Goal: Transaction & Acquisition: Purchase product/service

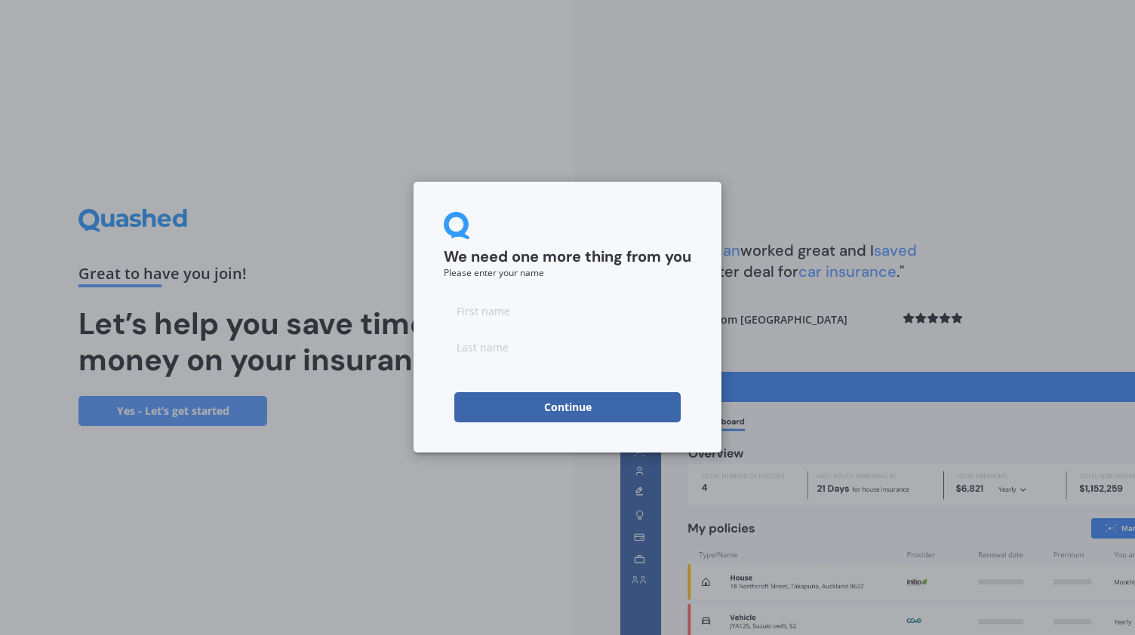
click at [483, 307] on input at bounding box center [568, 311] width 248 height 30
type input "[PERSON_NAME]"
click at [484, 404] on button "Continue" at bounding box center [567, 407] width 226 height 30
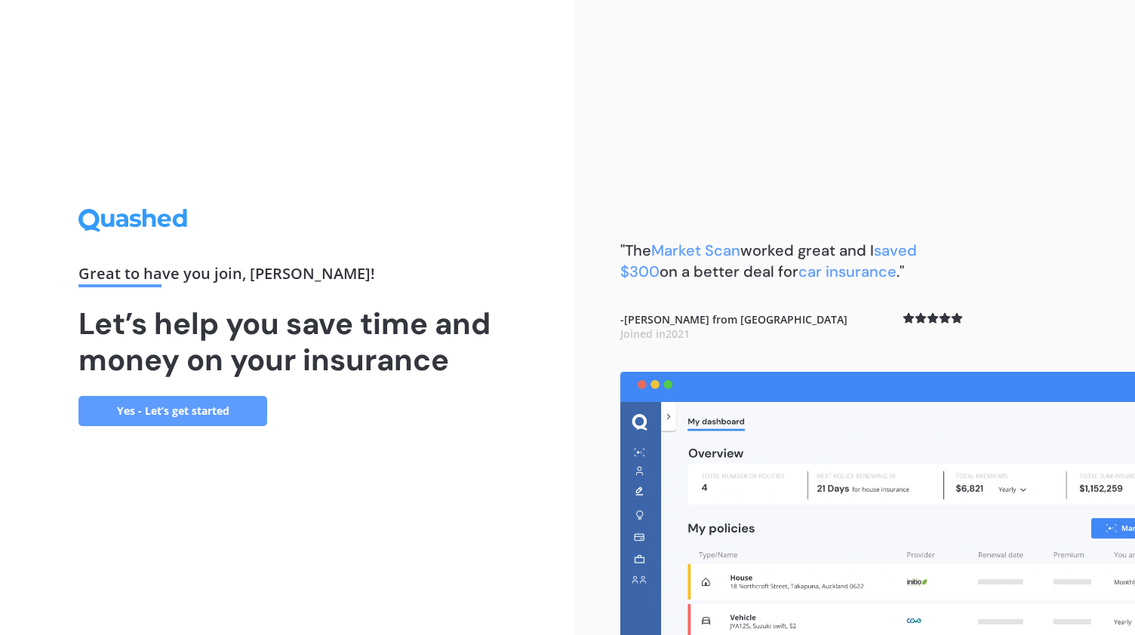
click at [224, 418] on link "Yes - Let’s get started" at bounding box center [172, 411] width 189 height 30
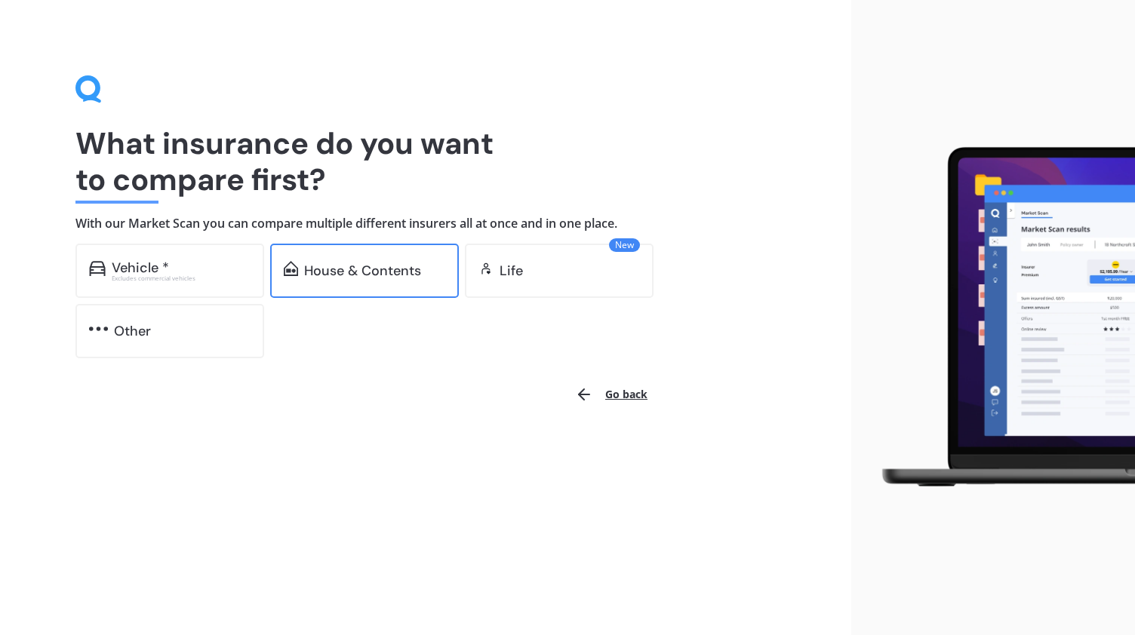
click at [331, 294] on div "House & Contents" at bounding box center [364, 271] width 189 height 54
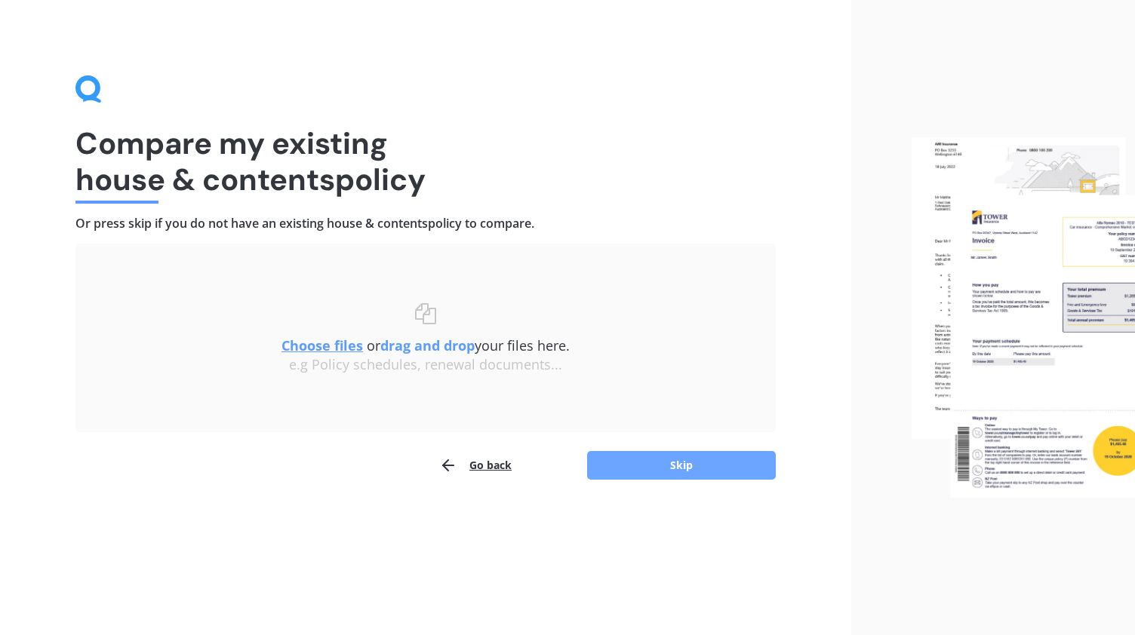
click at [660, 460] on button "Skip" at bounding box center [681, 465] width 189 height 29
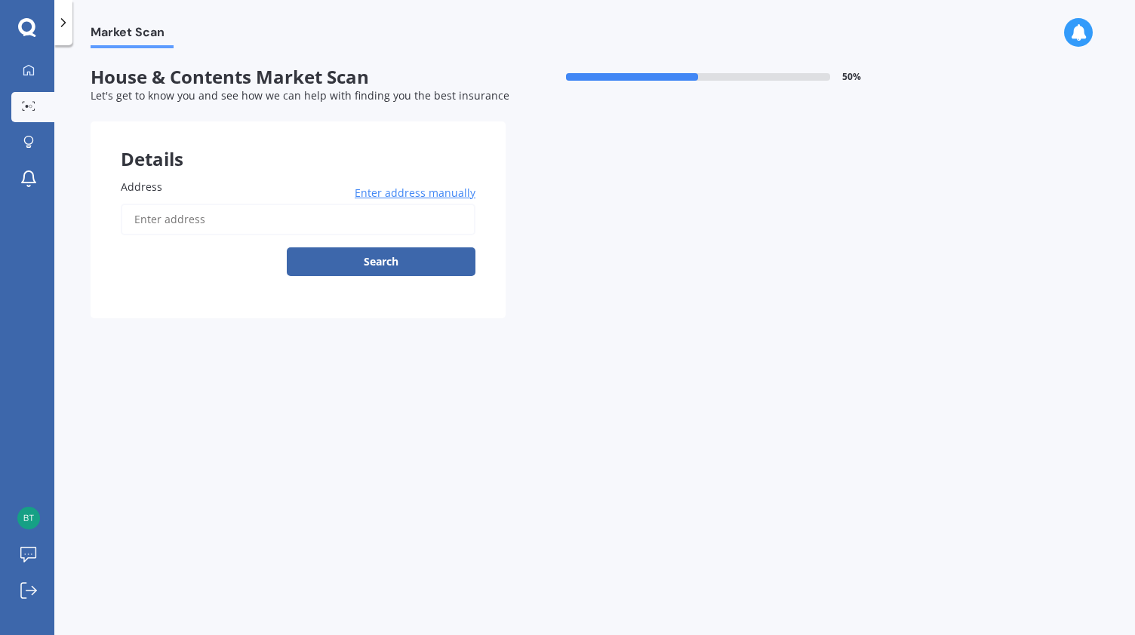
click at [208, 220] on input "Address" at bounding box center [298, 220] width 355 height 32
type input "[STREET_ADDRESS]"
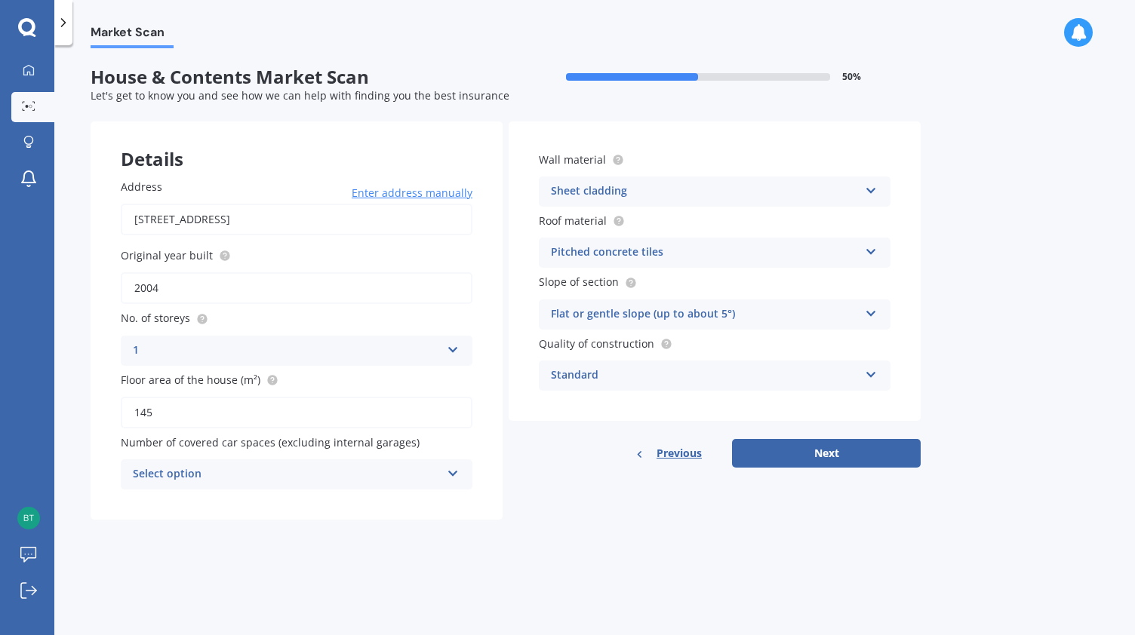
click at [275, 467] on div "Select option" at bounding box center [287, 475] width 308 height 18
click at [177, 478] on div "0" at bounding box center [287, 475] width 308 height 18
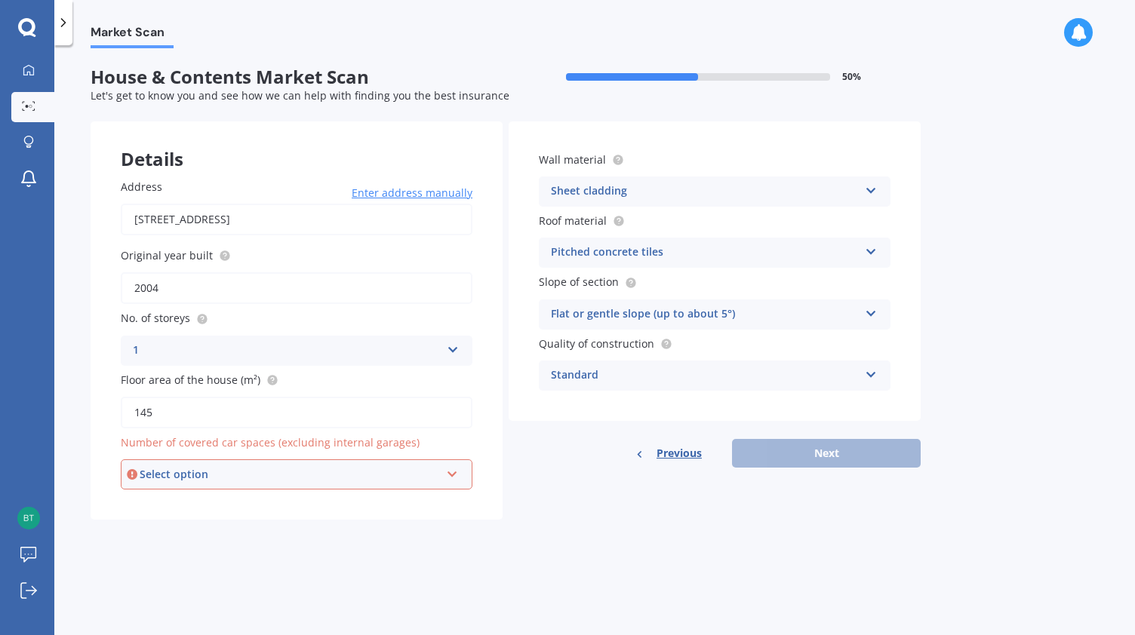
click at [197, 473] on div "Select option" at bounding box center [290, 474] width 300 height 17
click at [162, 318] on div "0" at bounding box center [296, 310] width 349 height 27
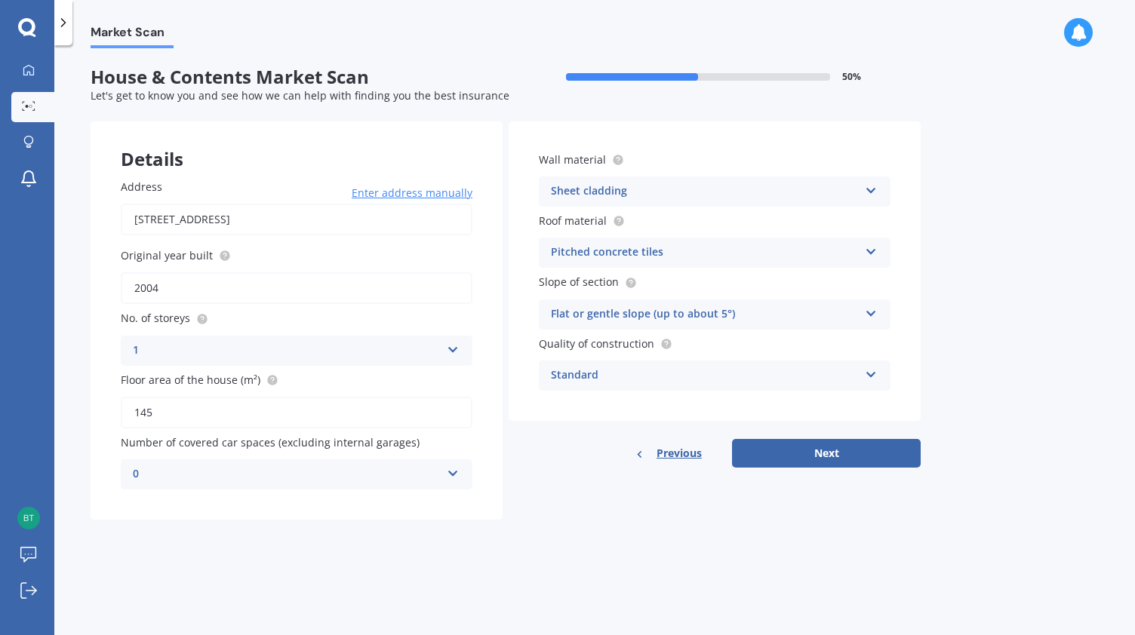
click at [637, 250] on div "Pitched concrete tiles" at bounding box center [705, 253] width 308 height 18
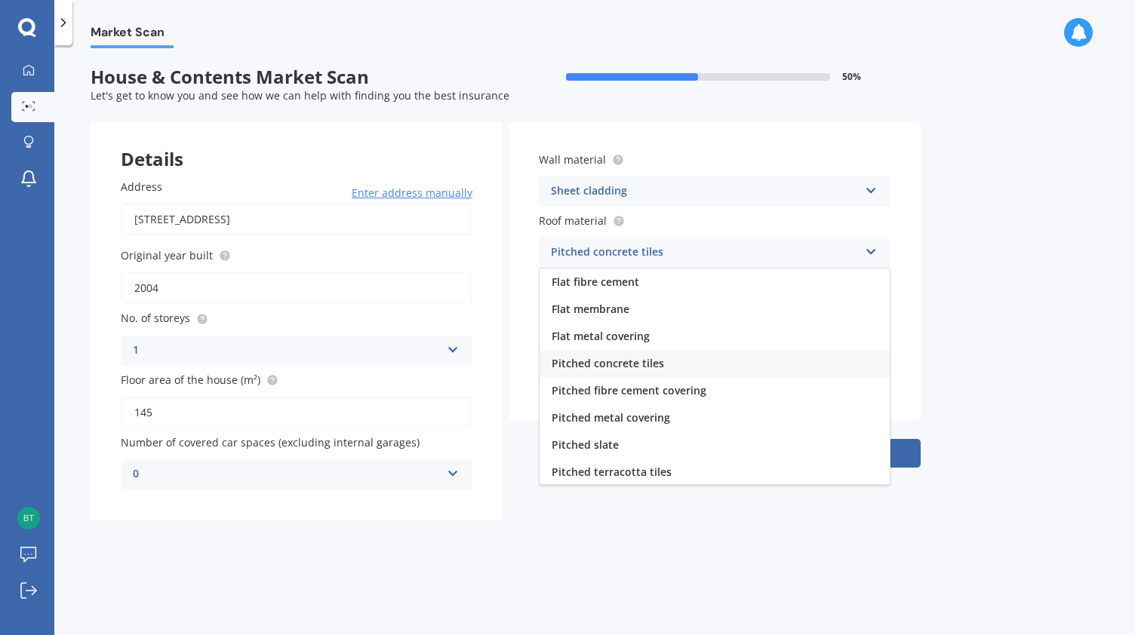
click at [637, 250] on div "Pitched concrete tiles" at bounding box center [705, 253] width 308 height 18
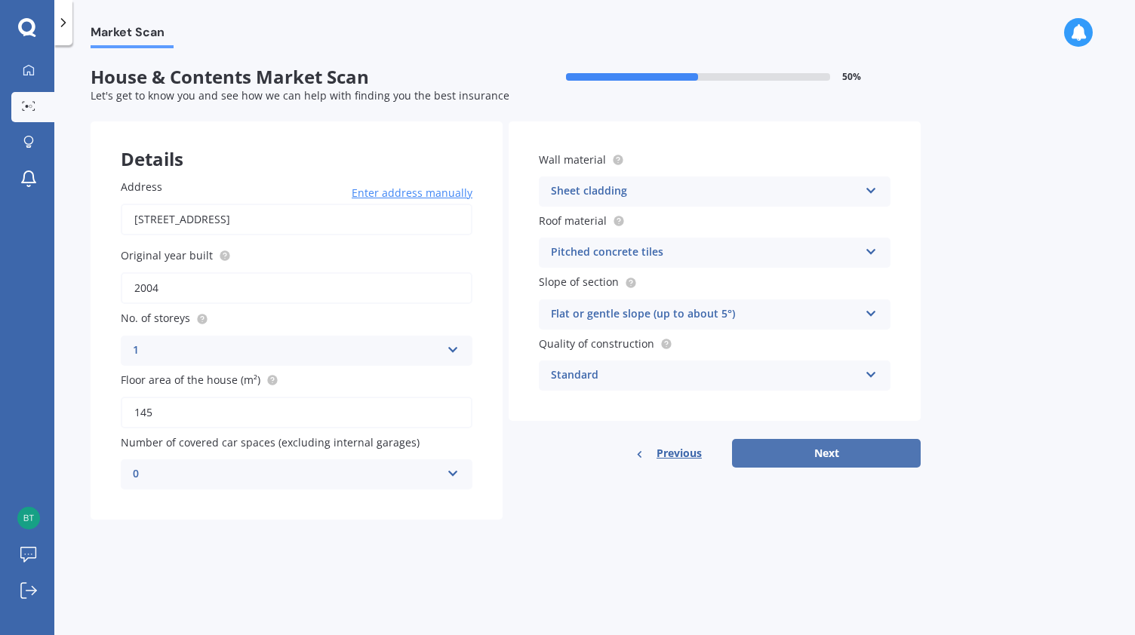
click at [796, 448] on button "Next" at bounding box center [826, 453] width 189 height 29
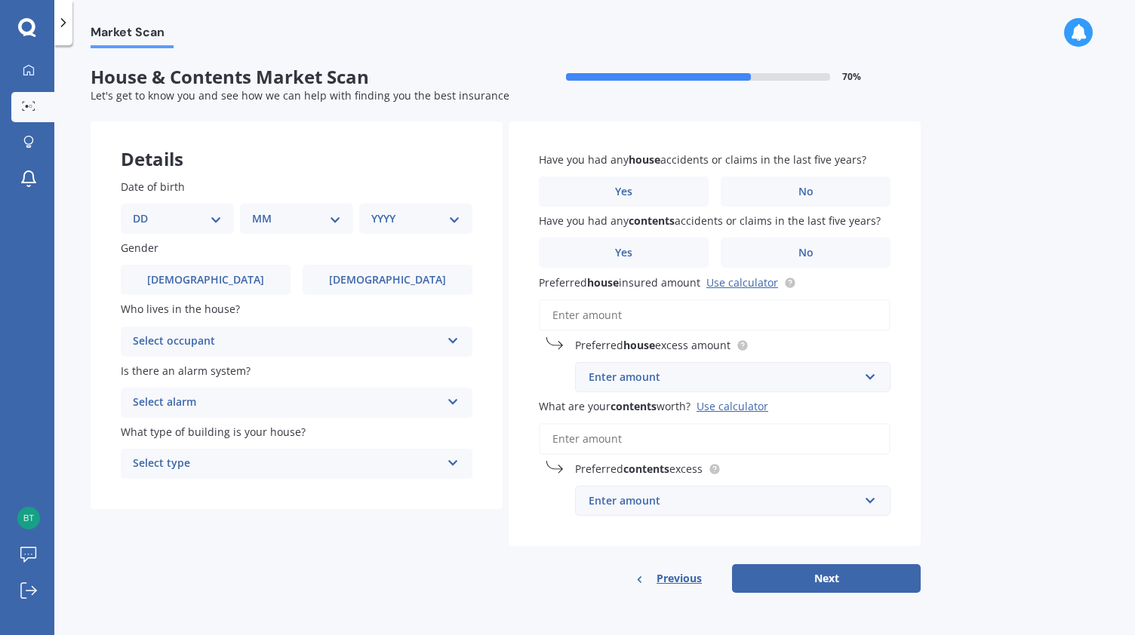
click at [141, 220] on select "DD 01 02 03 04 05 06 07 08 09 10 11 12 13 14 15 16 17 18 19 20 21 22 23 24 25 2…" at bounding box center [177, 219] width 89 height 17
select select "31"
click at [145, 211] on select "DD 01 02 03 04 05 06 07 08 09 10 11 12 13 14 15 16 17 18 19 20 21 22 23 24 25 2…" at bounding box center [177, 219] width 89 height 17
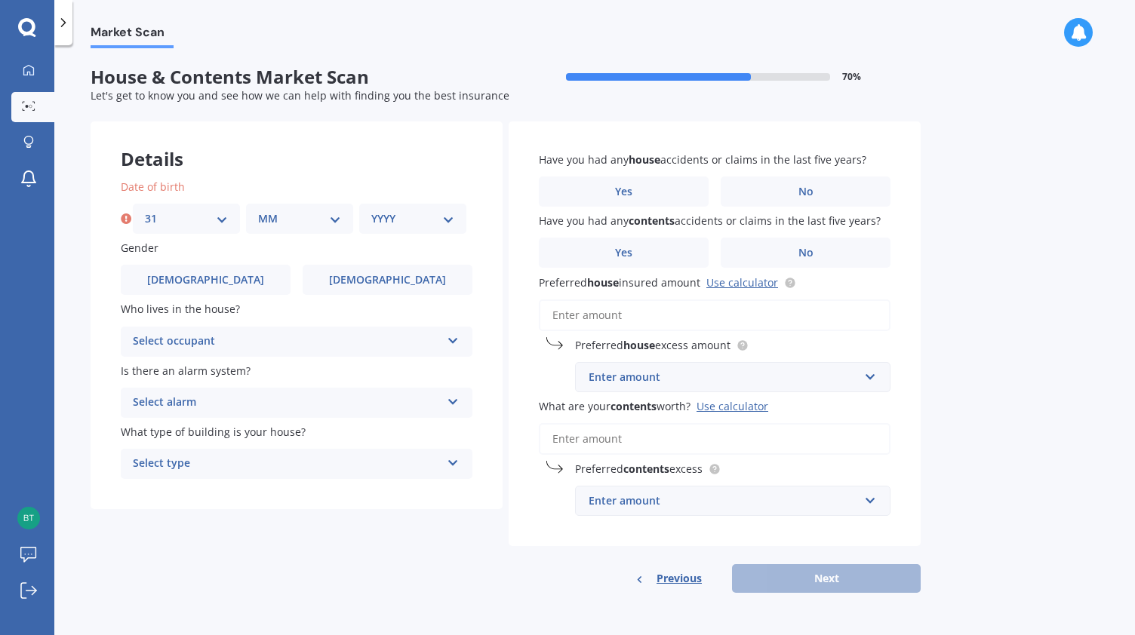
click at [291, 210] on div "MM 01 02 03 04 05 06 07 08 09 10 11 12" at bounding box center [299, 219] width 107 height 30
click at [291, 227] on div "MM 01 02 03 04 05 06 07 08 09 10 11 12" at bounding box center [299, 219] width 107 height 30
click at [278, 222] on select "MM 01 02 03 04 05 06 07 08 09 10 11 12" at bounding box center [299, 219] width 83 height 17
select select "03"
click at [258, 211] on select "MM 01 02 03 04 05 06 07 08 09 10 11 12" at bounding box center [299, 219] width 83 height 17
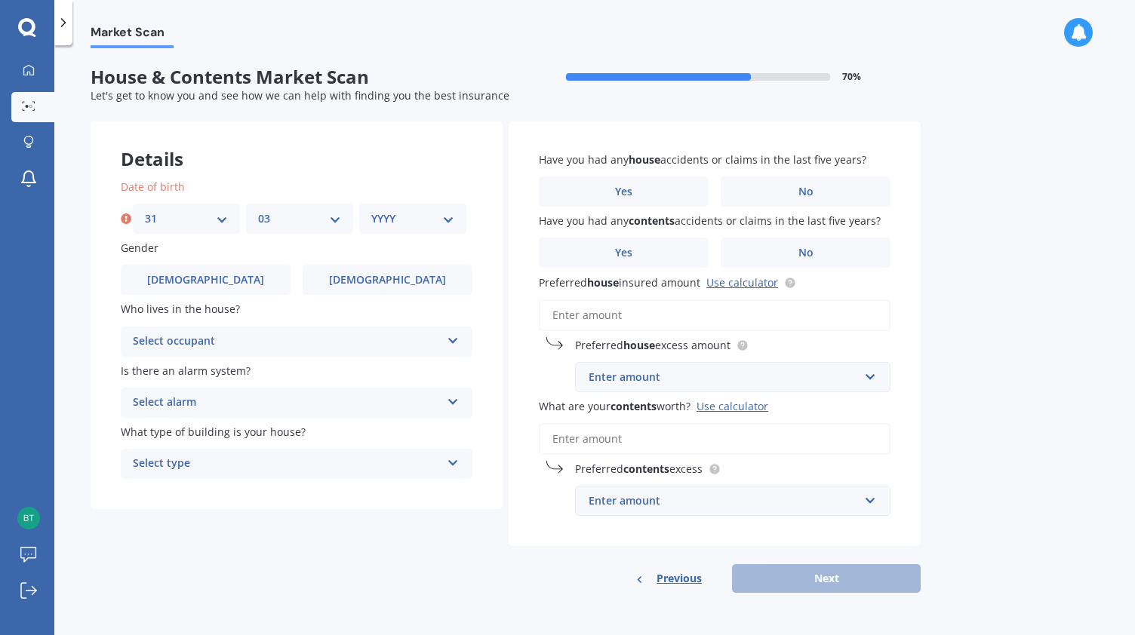
click at [386, 221] on select "YYYY 2009 2008 2007 2006 2005 2004 2003 2002 2001 2000 1999 1998 1997 1996 1995…" at bounding box center [412, 219] width 83 height 17
select select "1999"
click at [371, 211] on select "YYYY 2009 2008 2007 2006 2005 2004 2003 2002 2001 2000 1999 1998 1997 1996 1995…" at bounding box center [412, 219] width 83 height 17
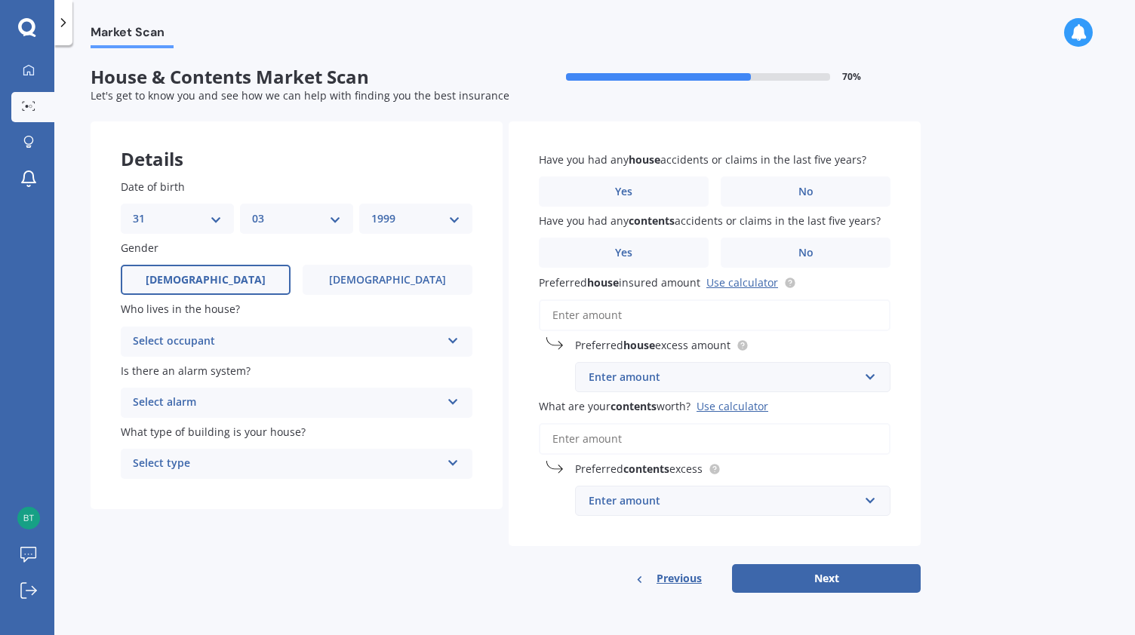
click at [269, 280] on label "Male" at bounding box center [206, 280] width 170 height 30
click at [0, 0] on input "Male" at bounding box center [0, 0] width 0 height 0
click at [234, 334] on div "Select occupant" at bounding box center [287, 342] width 308 height 18
click at [223, 380] on div "Owner" at bounding box center [297, 371] width 350 height 27
click at [228, 402] on div "Select alarm" at bounding box center [287, 403] width 308 height 18
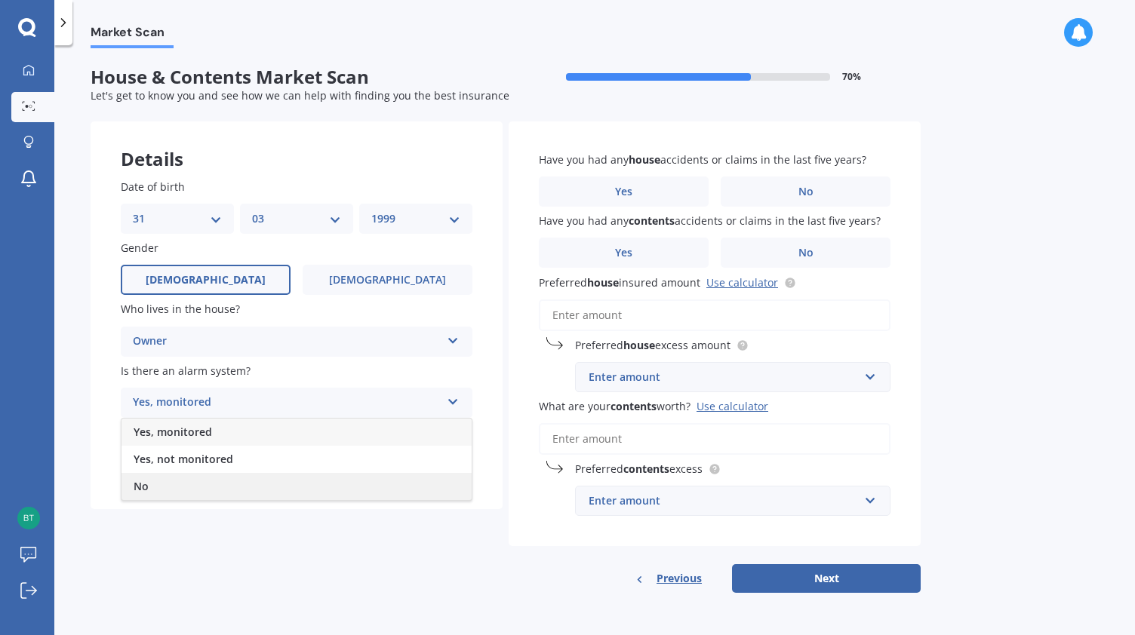
click at [214, 481] on div "No" at bounding box center [297, 486] width 350 height 27
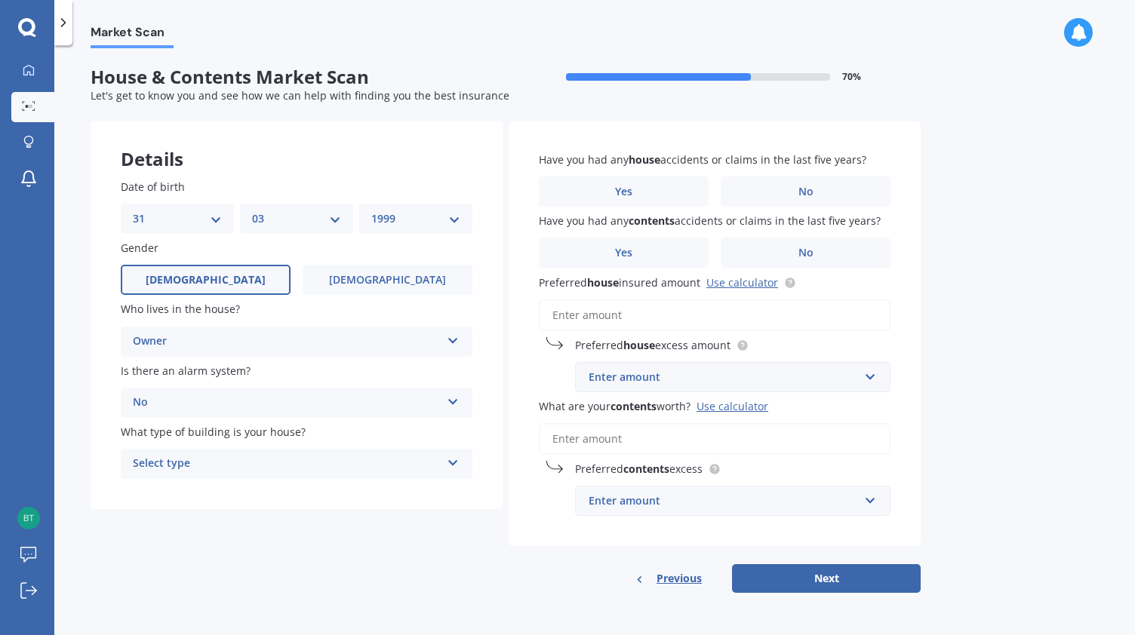
click at [232, 467] on div "Select type" at bounding box center [287, 464] width 308 height 18
click at [228, 502] on div "Freestanding" at bounding box center [297, 493] width 350 height 27
click at [770, 183] on label "No" at bounding box center [806, 192] width 170 height 30
click at [0, 0] on input "No" at bounding box center [0, 0] width 0 height 0
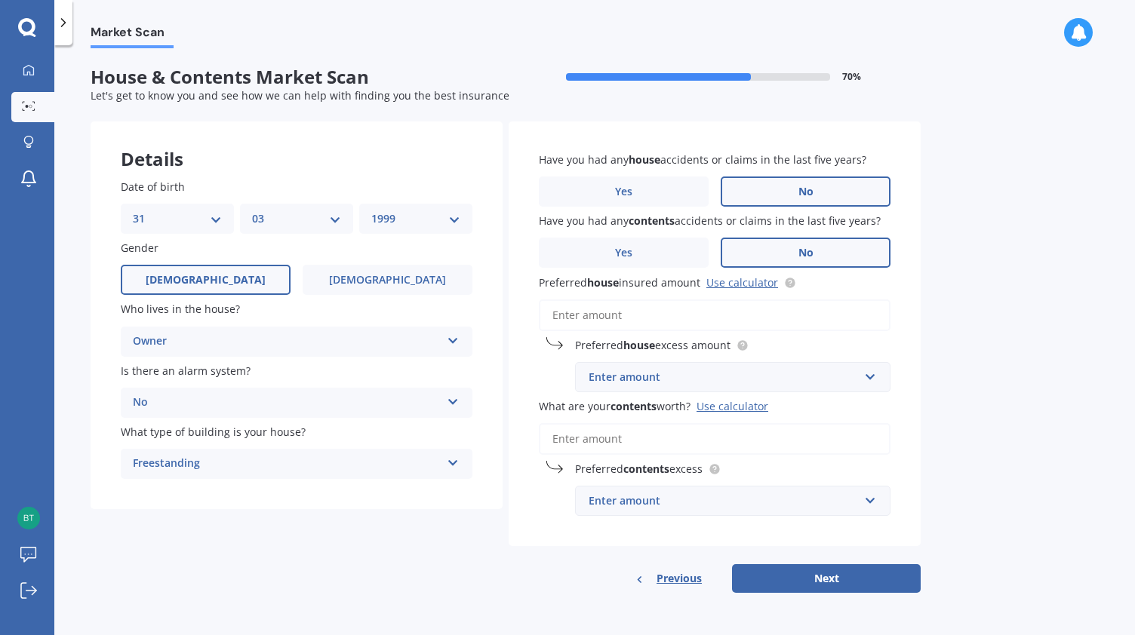
click at [800, 248] on span "No" at bounding box center [806, 253] width 15 height 13
click at [0, 0] on input "No" at bounding box center [0, 0] width 0 height 0
click at [583, 315] on input "Preferred house insured amount Use calculator" at bounding box center [715, 316] width 352 height 32
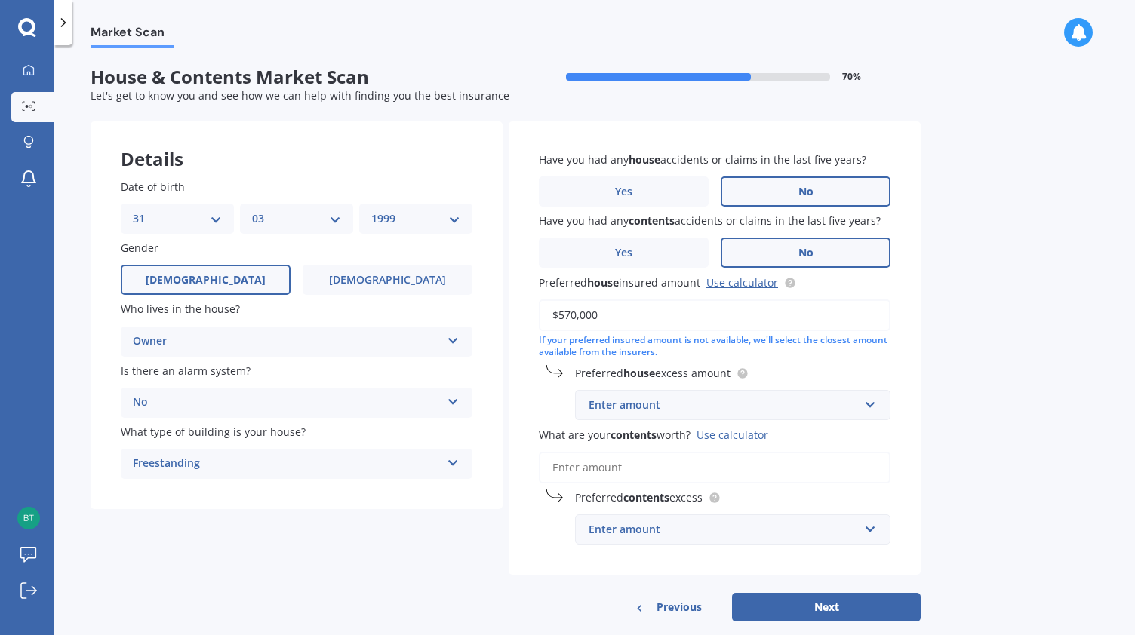
type input "$570,000"
click at [636, 407] on div "Enter amount" at bounding box center [724, 405] width 270 height 17
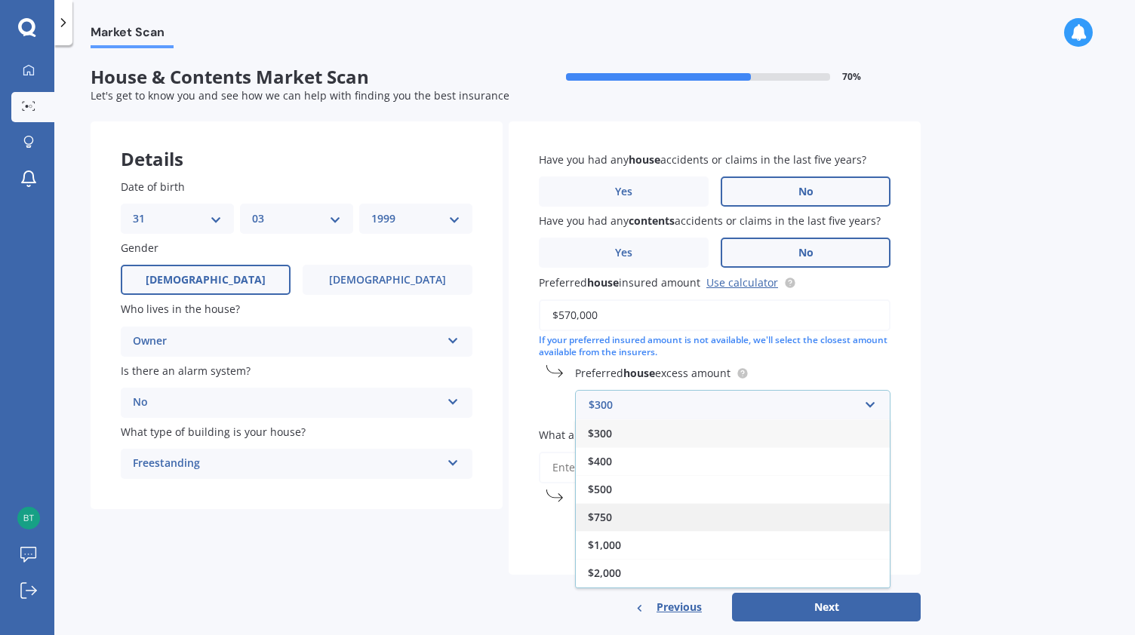
click at [621, 515] on div "$750" at bounding box center [733, 517] width 314 height 28
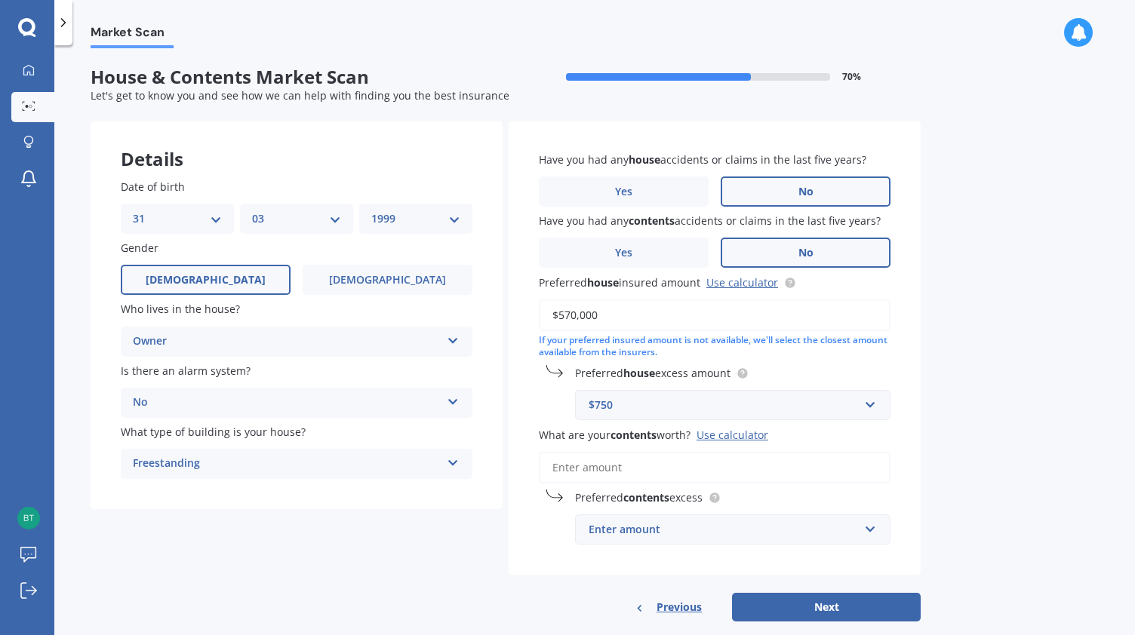
click at [583, 466] on input "What are your contents worth? Use calculator" at bounding box center [715, 468] width 352 height 32
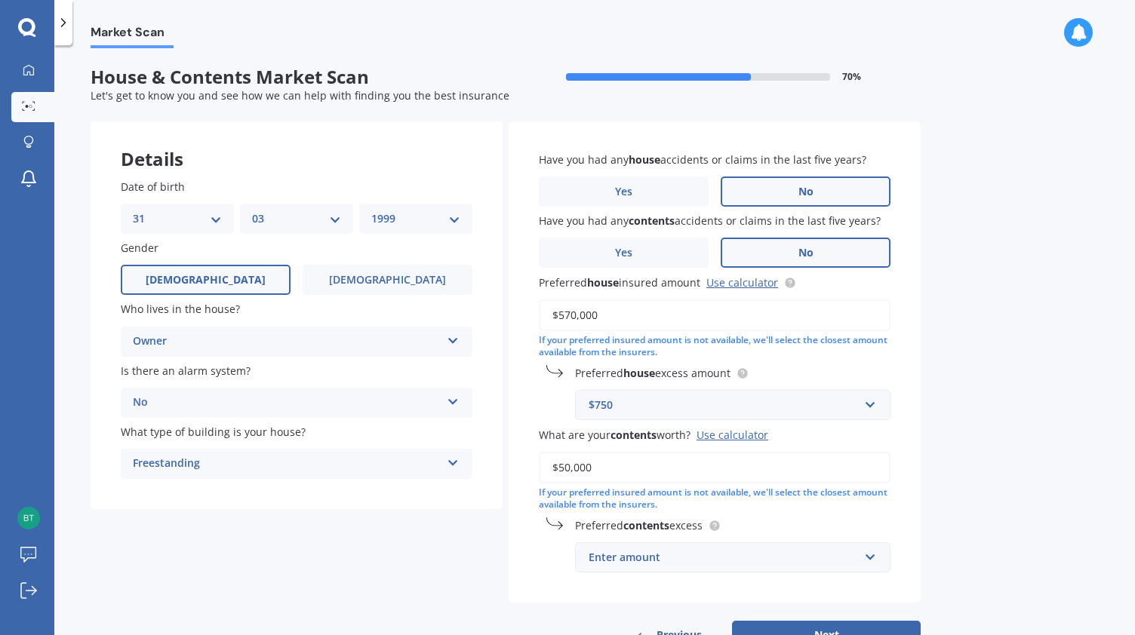
type input "$50,000"
click at [664, 562] on div "Enter amount" at bounding box center [724, 557] width 270 height 17
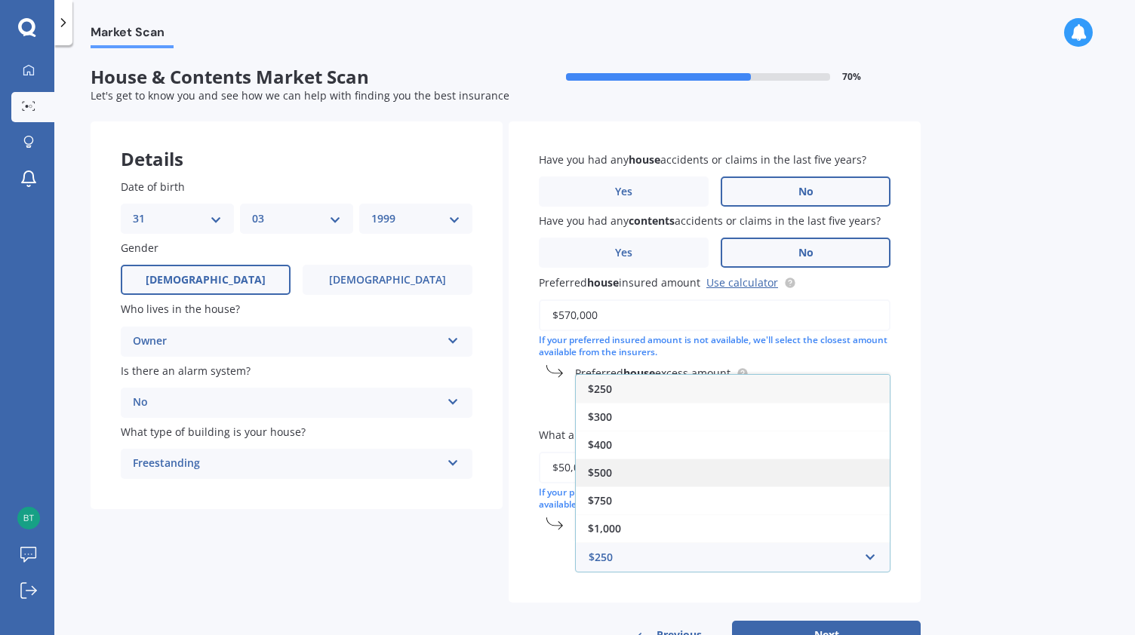
click at [608, 478] on span "$500" at bounding box center [600, 473] width 24 height 14
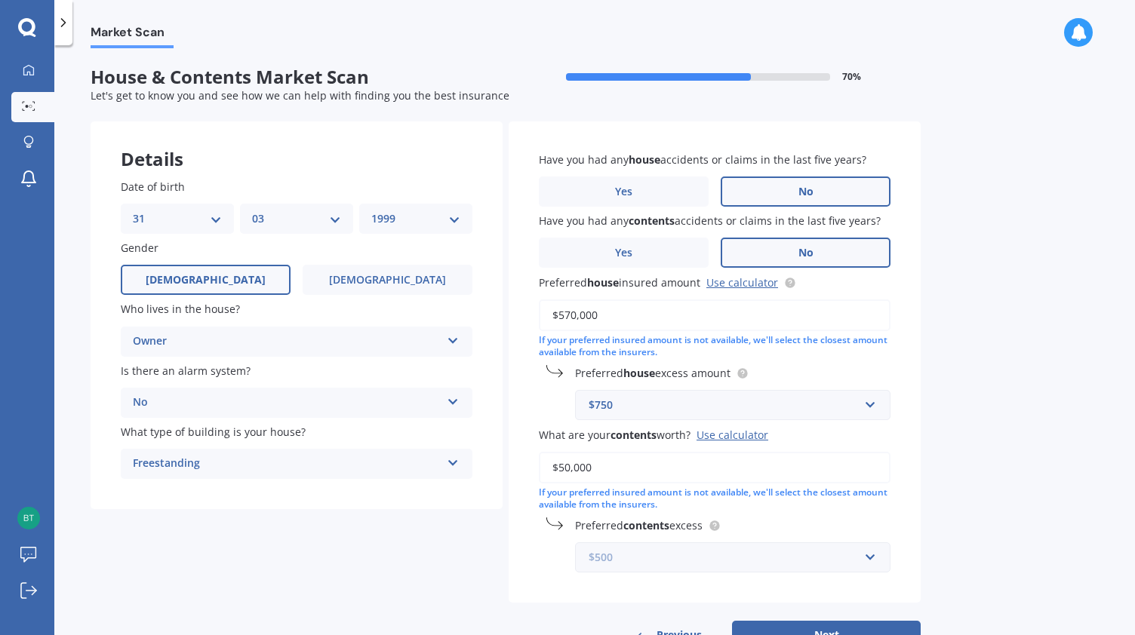
scroll to position [55, 0]
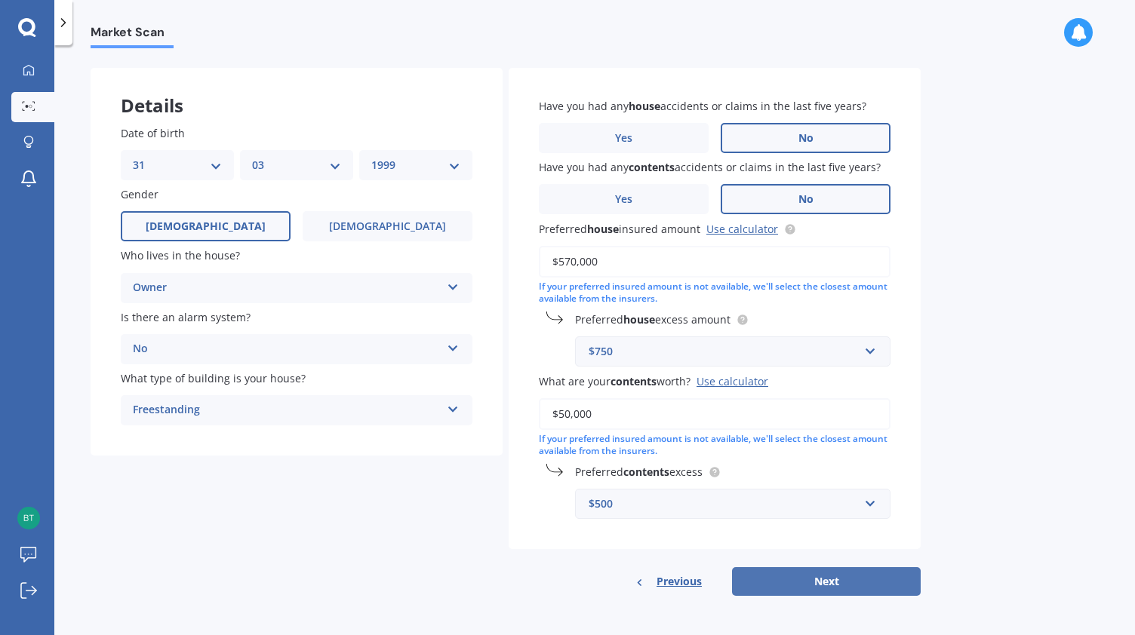
click at [832, 583] on button "Next" at bounding box center [826, 582] width 189 height 29
select select "31"
select select "03"
select select "1999"
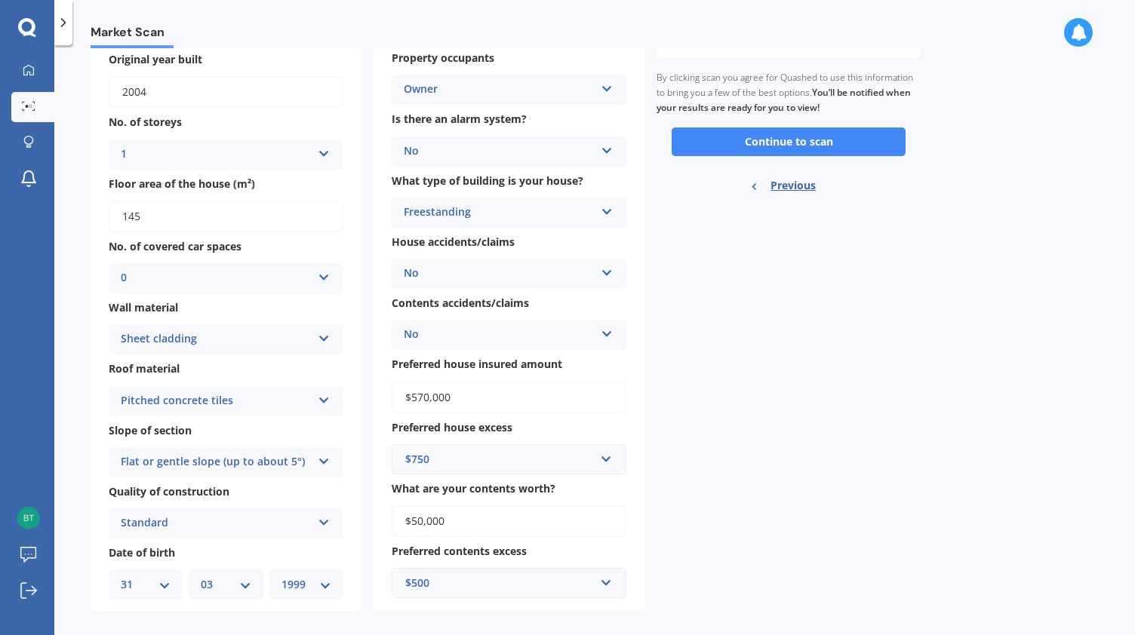
scroll to position [145, 0]
click at [743, 145] on button "Continue to scan" at bounding box center [789, 142] width 234 height 29
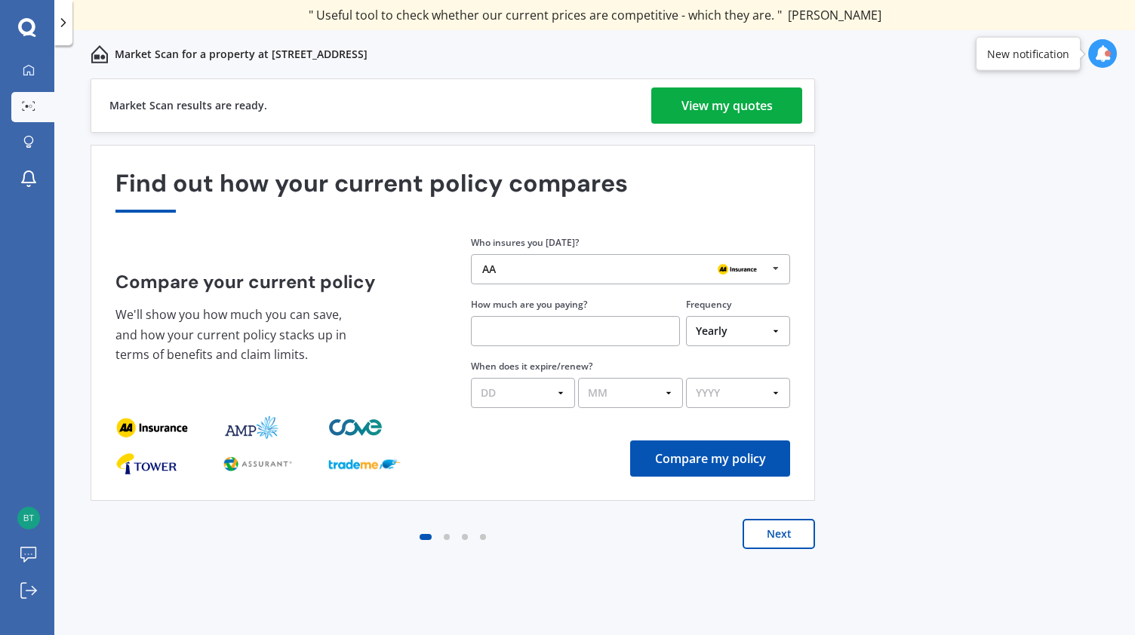
click at [723, 114] on div "View my quotes" at bounding box center [727, 106] width 91 height 36
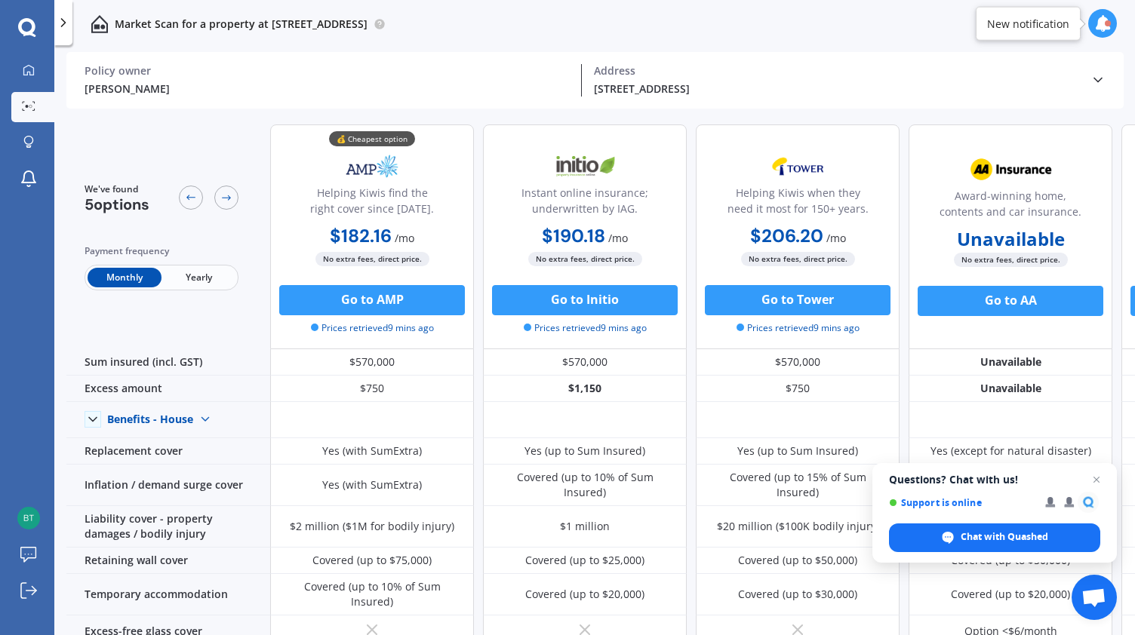
click at [204, 280] on span "Yearly" at bounding box center [199, 278] width 74 height 20
click at [122, 275] on span "Monthly" at bounding box center [125, 278] width 74 height 20
click at [183, 277] on span "Yearly" at bounding box center [199, 278] width 74 height 20
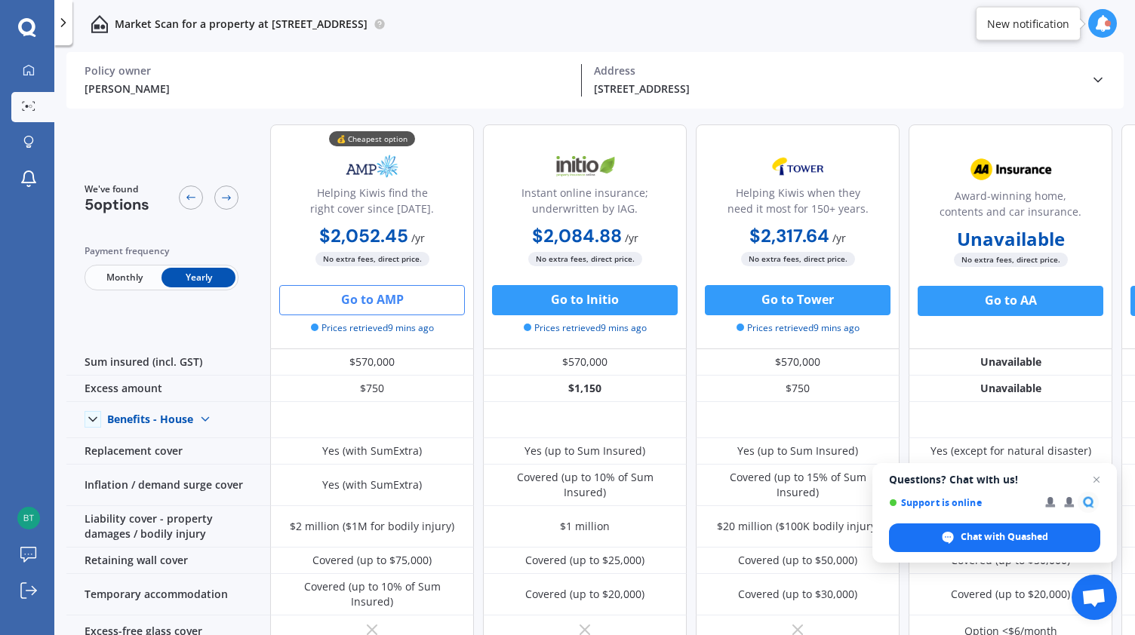
click at [347, 299] on button "Go to AMP" at bounding box center [372, 300] width 186 height 30
